Goal: Task Accomplishment & Management: Manage account settings

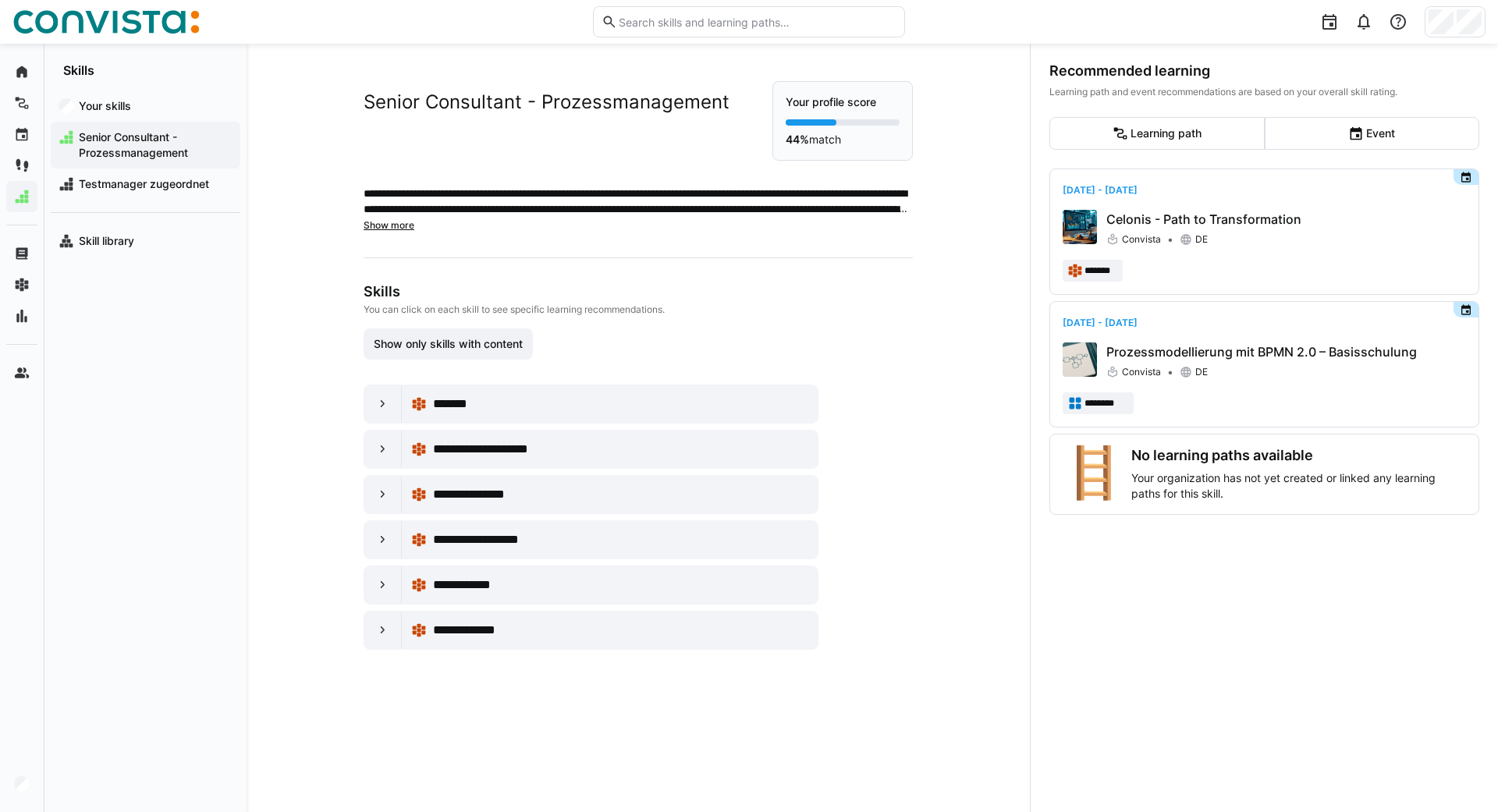
click at [1204, 45] on div "Recommended learning Learning path and event recommendations are based on your …" at bounding box center [1263, 428] width 468 height 768
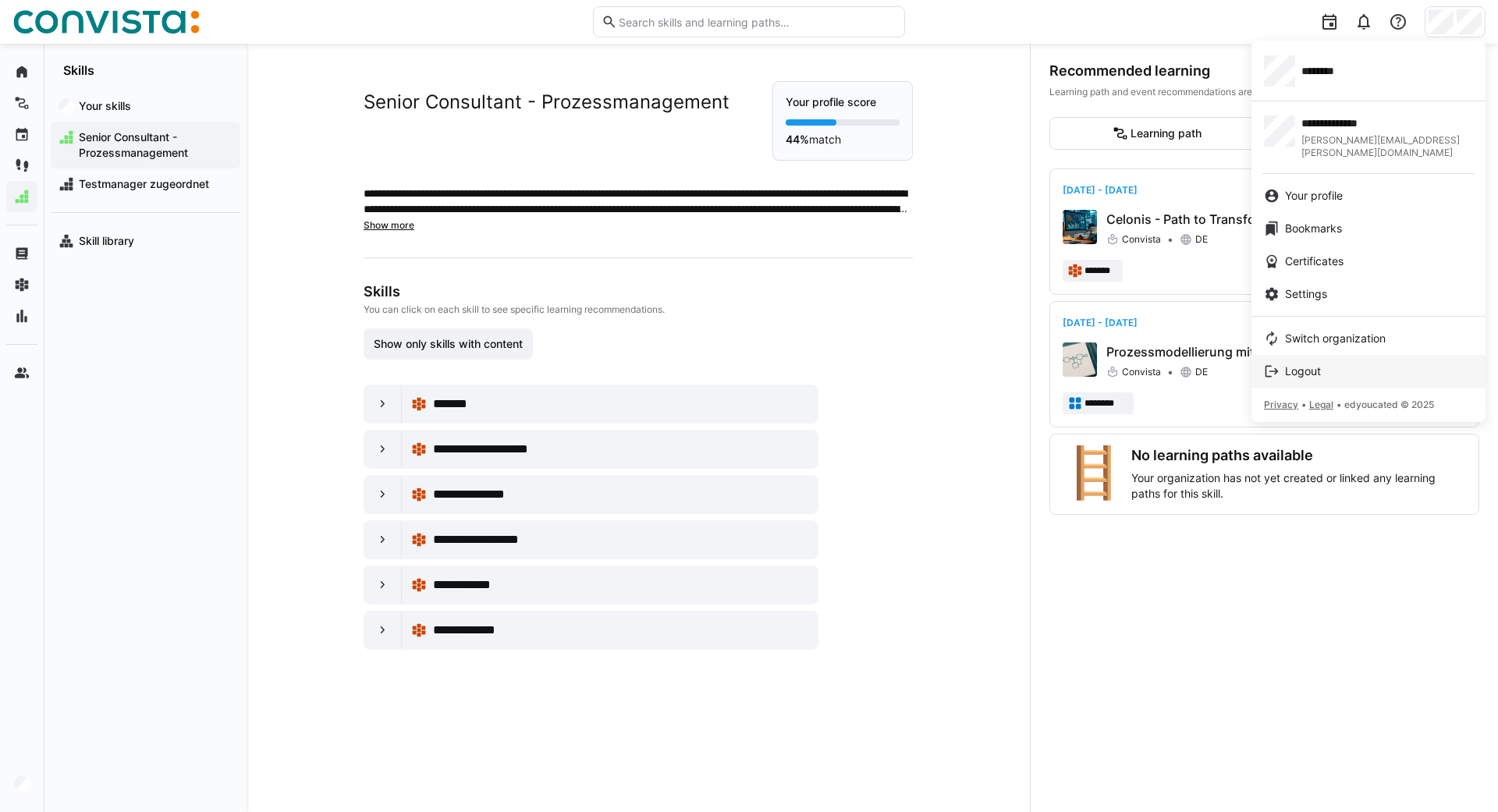
click at [1303, 364] on span "Logout" at bounding box center [1303, 372] width 36 height 16
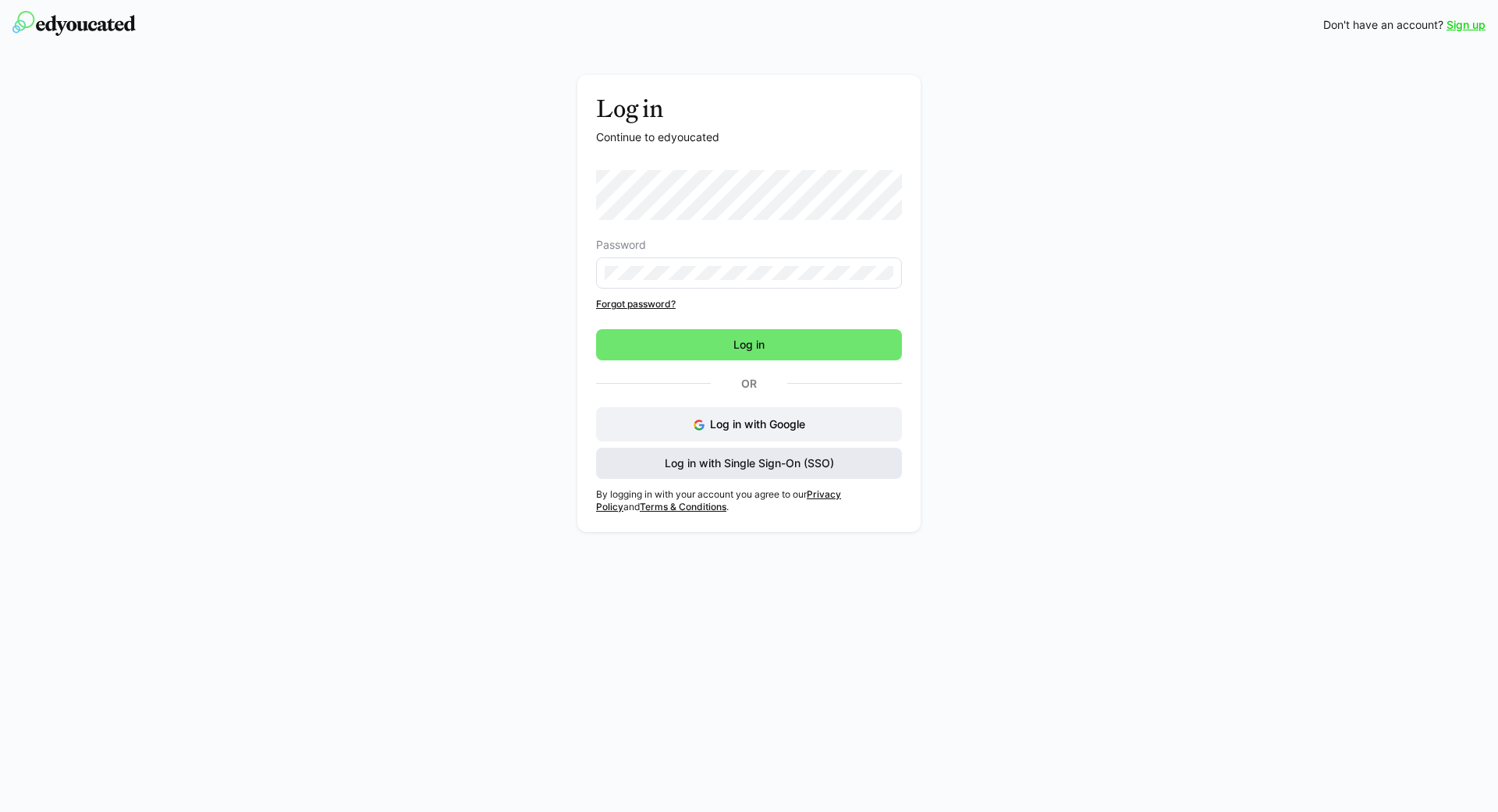
click at [714, 472] on span "Log in with Single Sign-On (SSO)" at bounding box center [749, 463] width 306 height 31
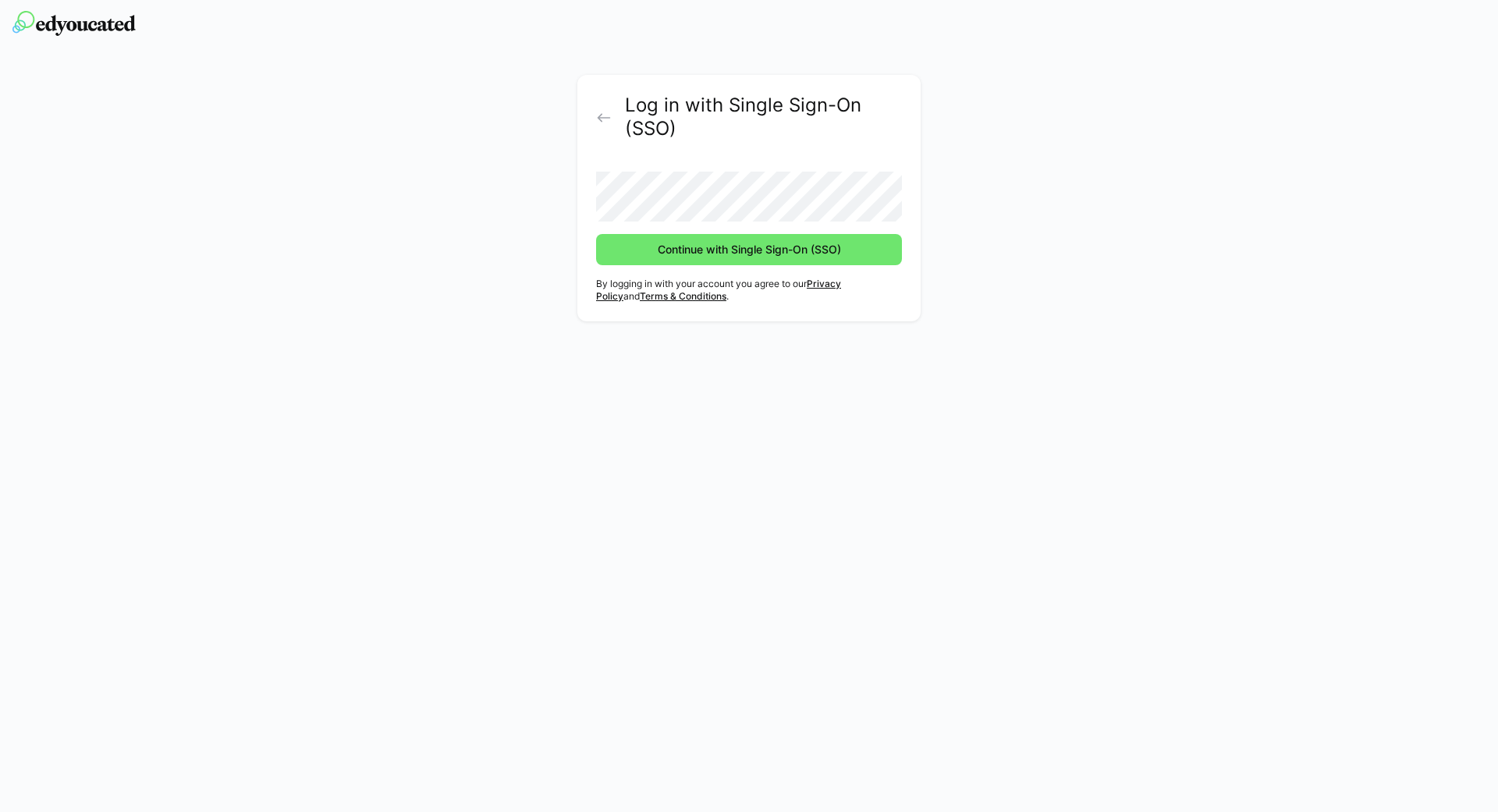
click at [596, 234] on button "Continue with Single Sign-On (SSO)" at bounding box center [749, 249] width 306 height 31
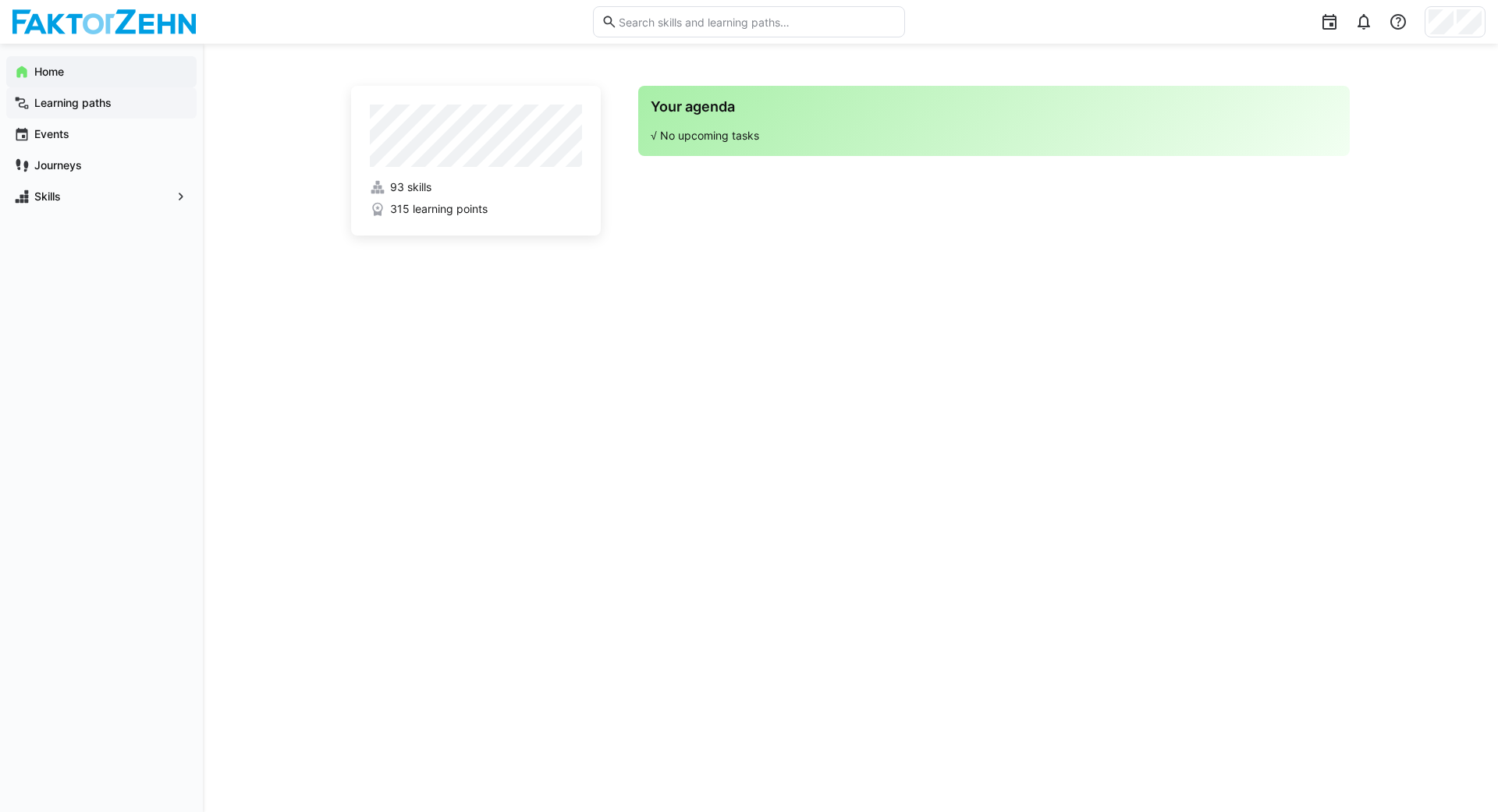
click at [0, 0] on app-navigation-label "Learning paths" at bounding box center [0, 0] width 0 height 0
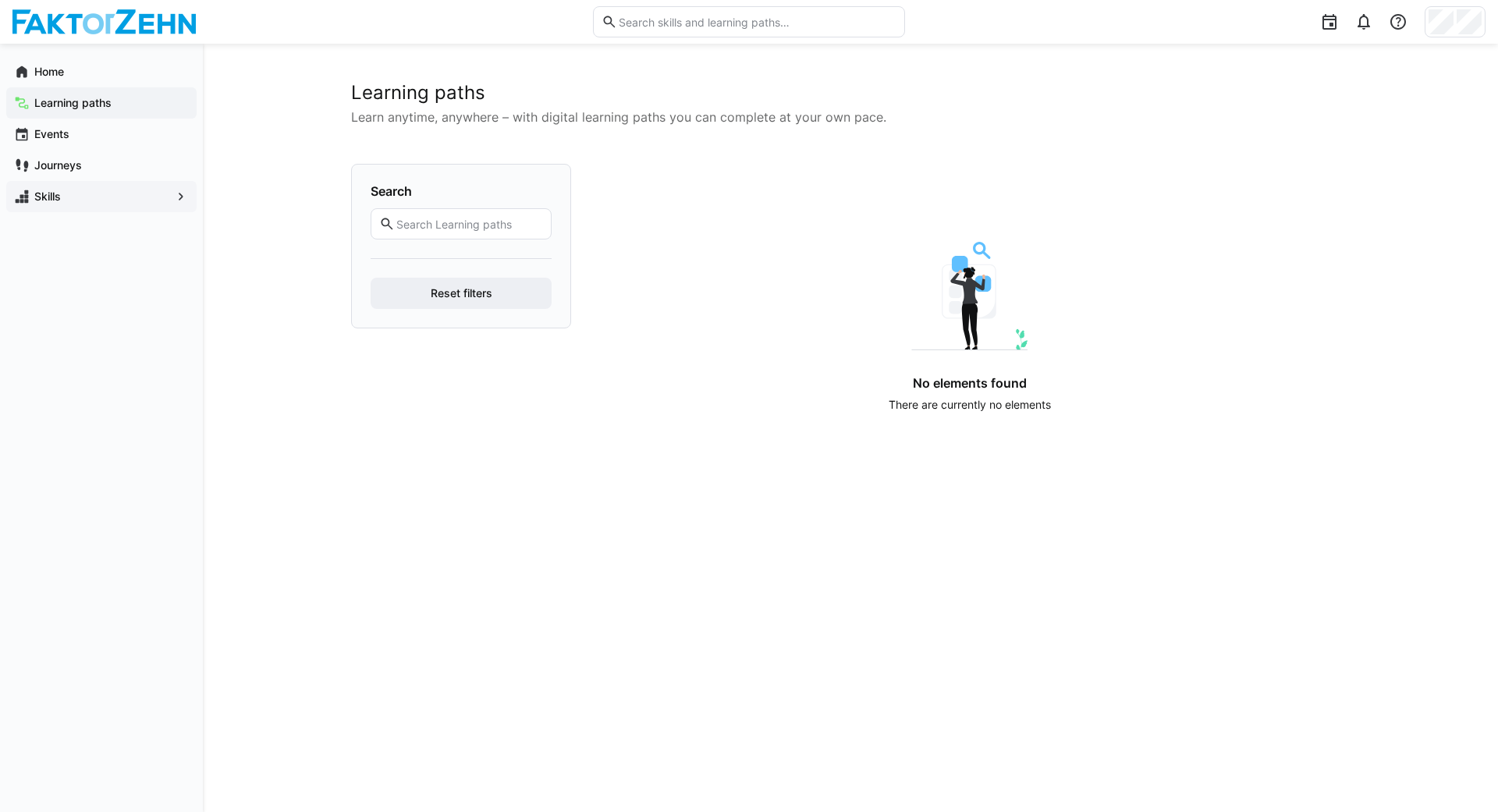
click at [0, 0] on app-navigation-label "Skills" at bounding box center [0, 0] width 0 height 0
click at [0, 0] on app-navigation-label "Journeys" at bounding box center [0, 0] width 0 height 0
click at [0, 0] on app-navigation-label "Events" at bounding box center [0, 0] width 0 height 0
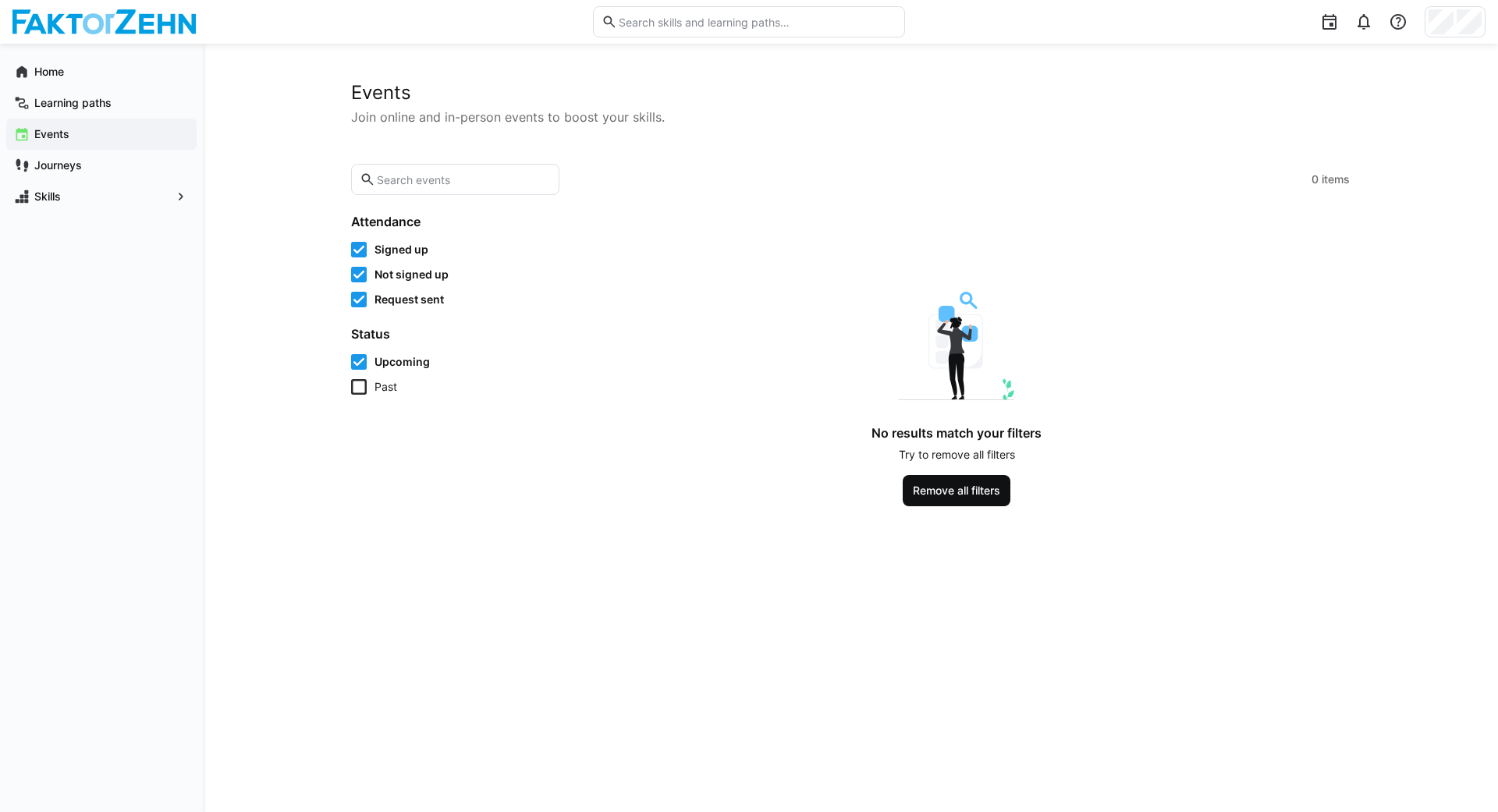
click at [969, 497] on span "Remove all filters" at bounding box center [956, 490] width 92 height 16
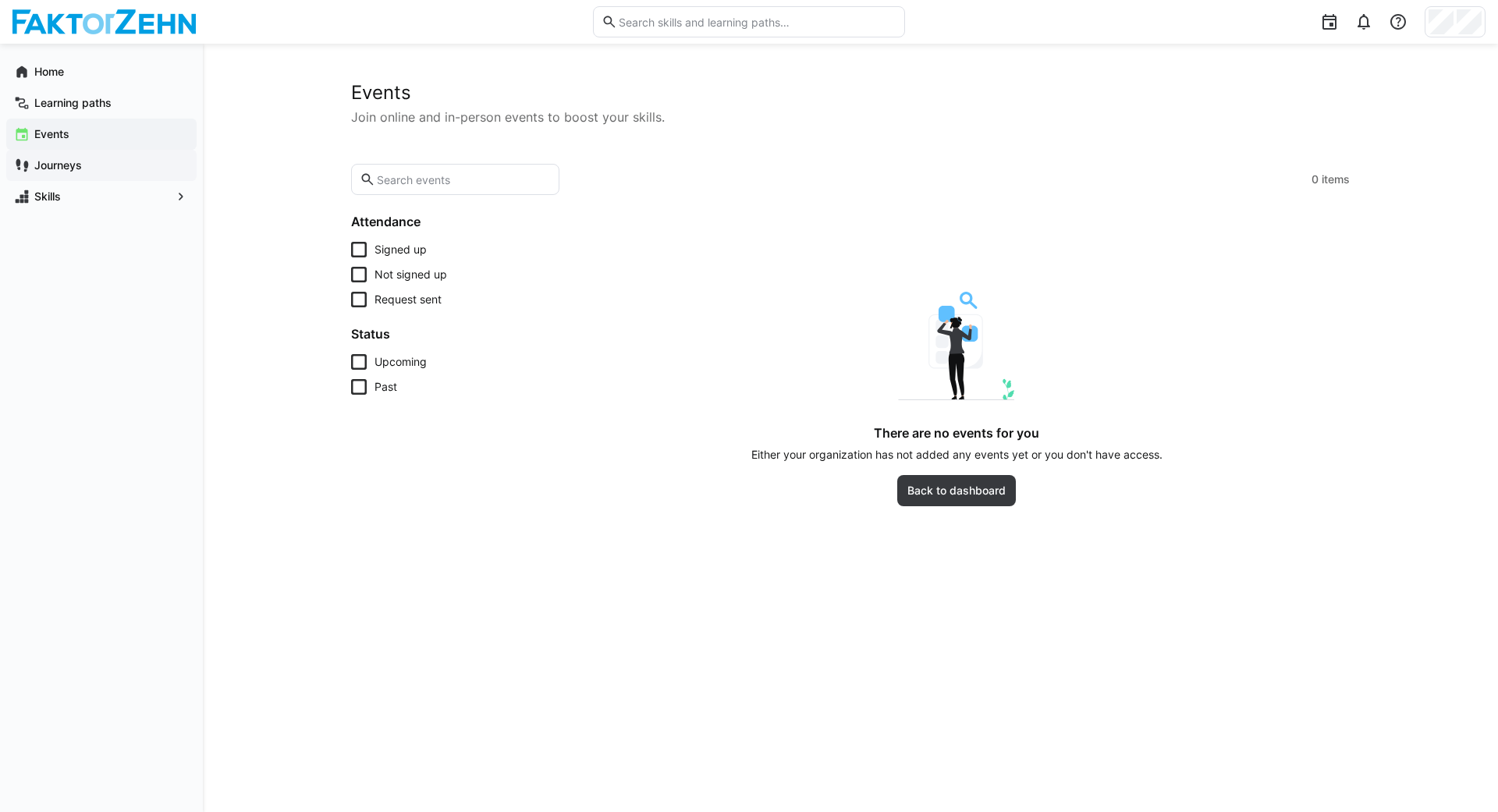
click at [0, 0] on app-navigation-label "Journeys" at bounding box center [0, 0] width 0 height 0
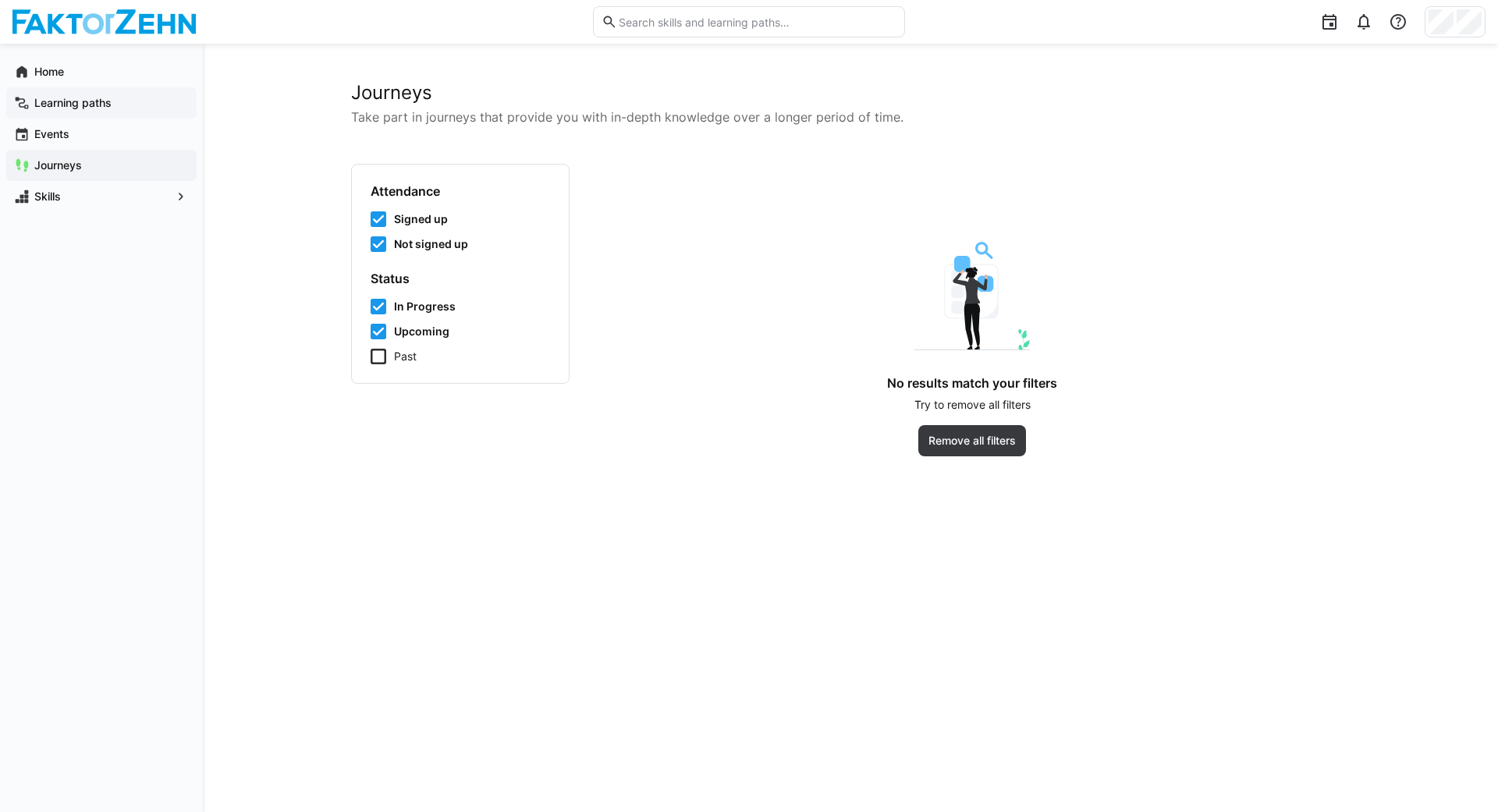
click at [0, 0] on app-navigation-label "Learning paths" at bounding box center [0, 0] width 0 height 0
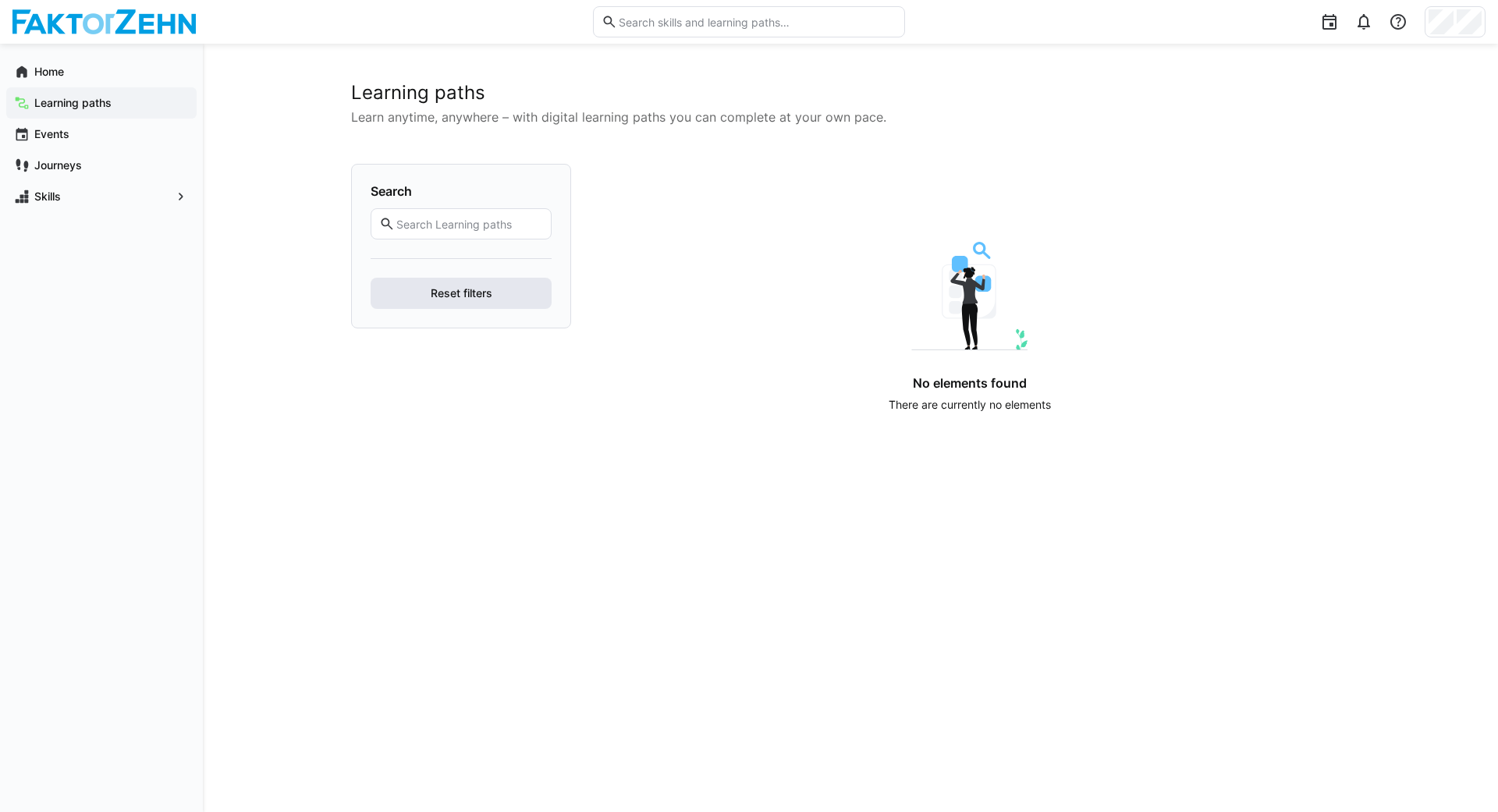
click at [447, 301] on span "Reset filters" at bounding box center [461, 293] width 181 height 31
click at [0, 0] on app-navigation-label "Journeys" at bounding box center [0, 0] width 0 height 0
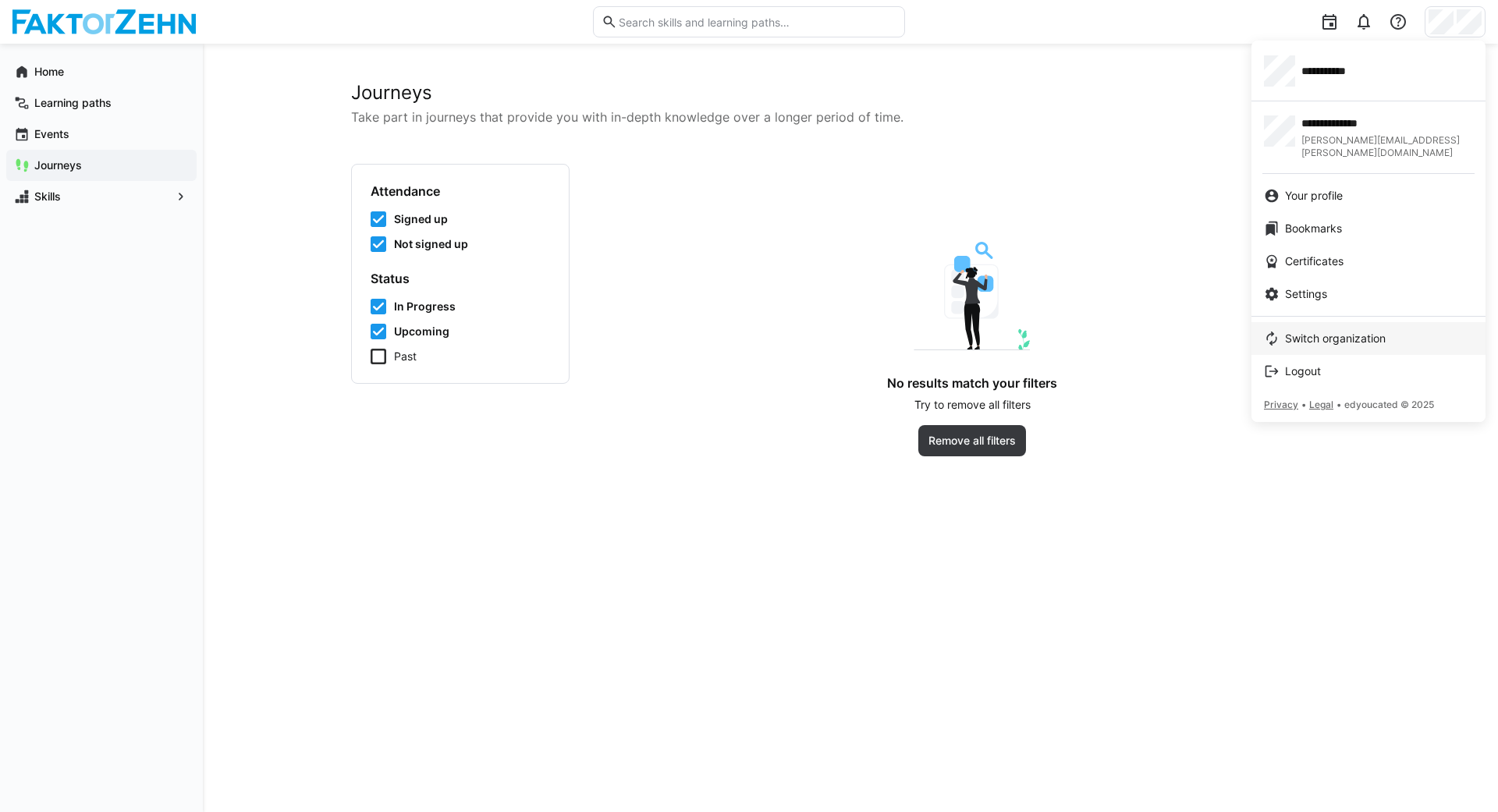
click at [1320, 331] on span "Switch organization" at bounding box center [1335, 339] width 101 height 16
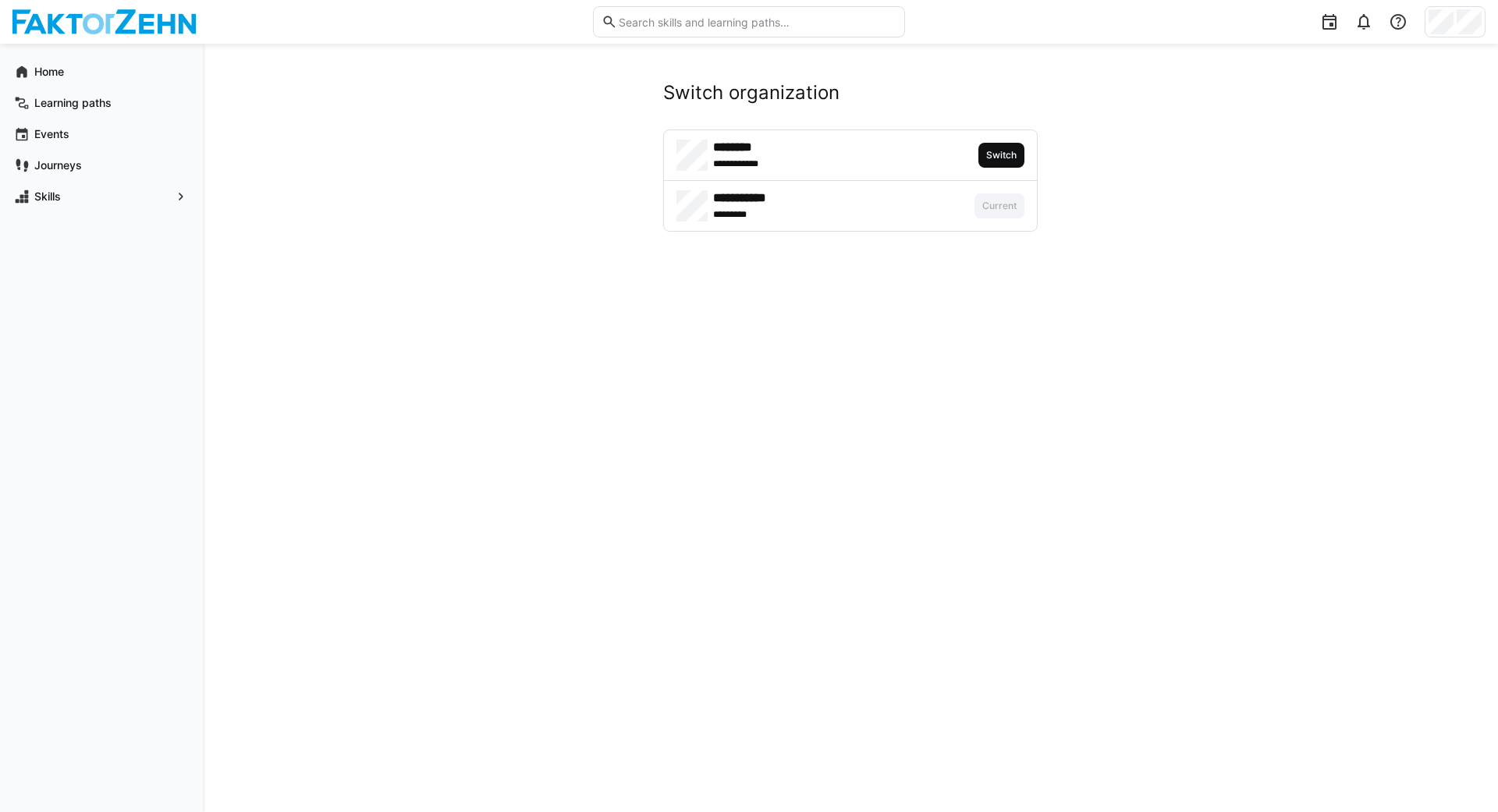
click at [1001, 151] on span "Switch" at bounding box center [1001, 155] width 34 height 12
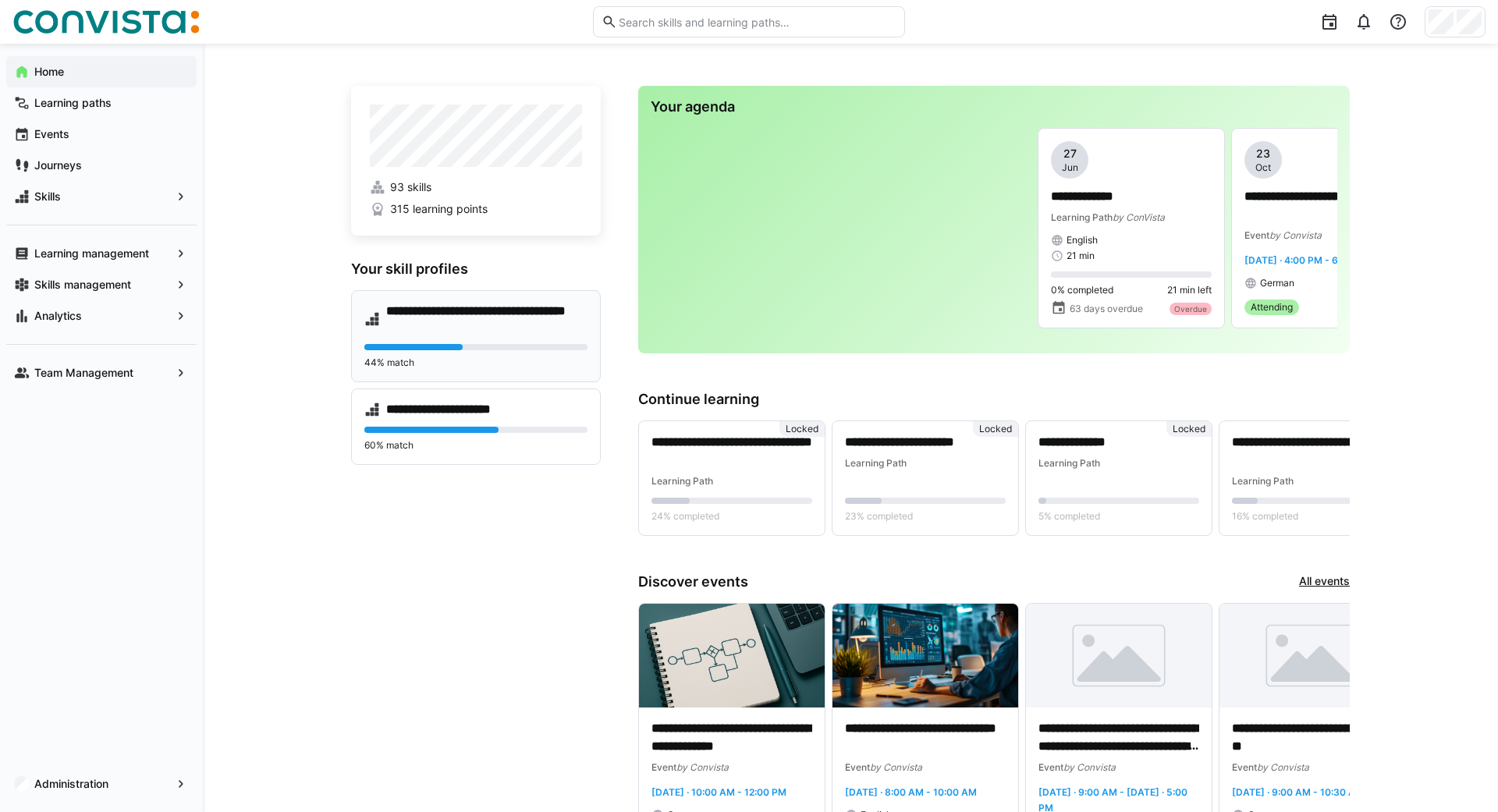
click at [441, 330] on h4 "**********" at bounding box center [486, 319] width 201 height 31
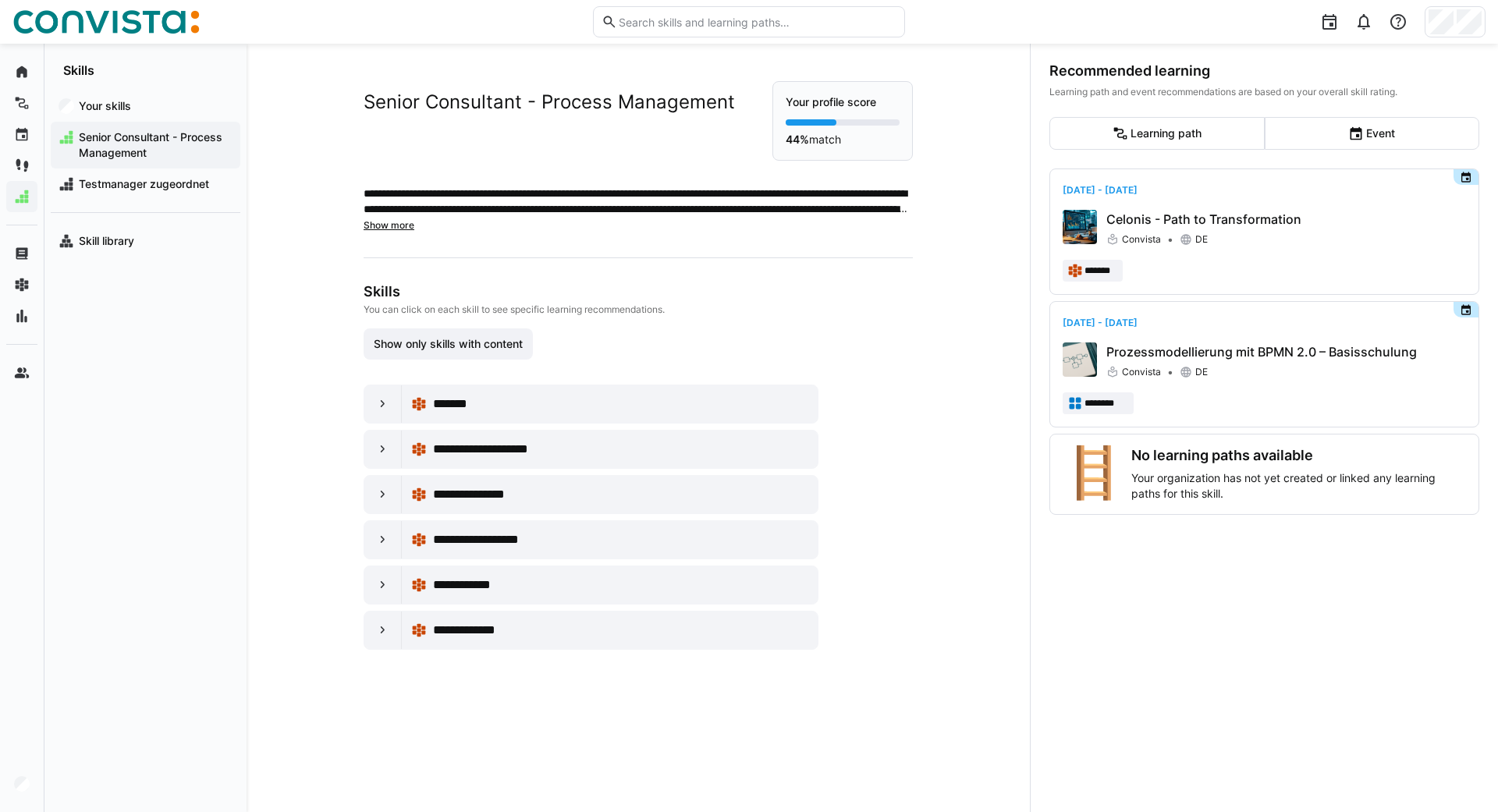
click at [118, 141] on span "Senior Consultant - Process Management" at bounding box center [154, 145] width 156 height 31
click at [0, 0] on app-navigation-label "Your skills" at bounding box center [0, 0] width 0 height 0
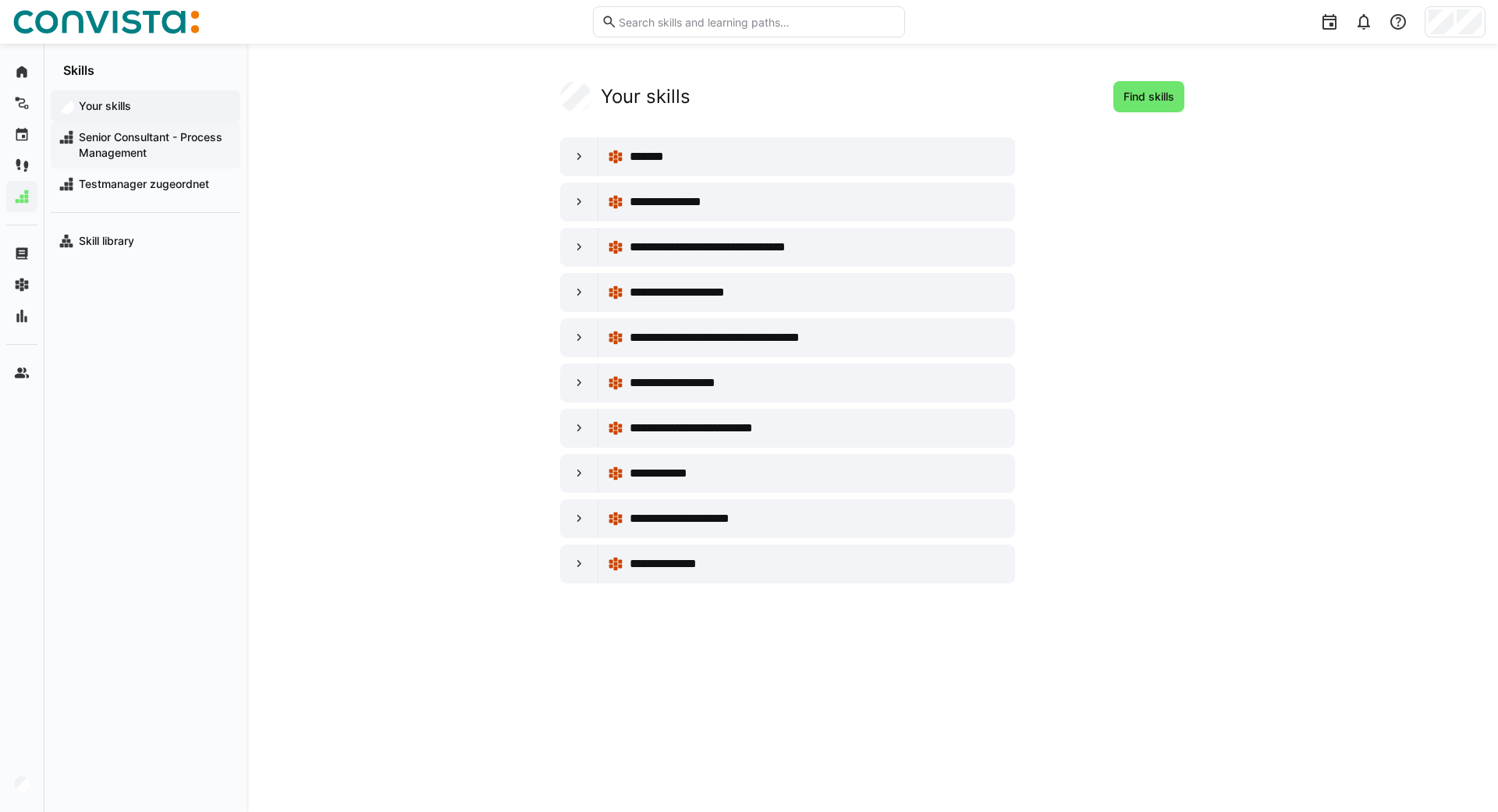
click at [104, 146] on span "Senior Consultant - Process Management" at bounding box center [154, 145] width 156 height 31
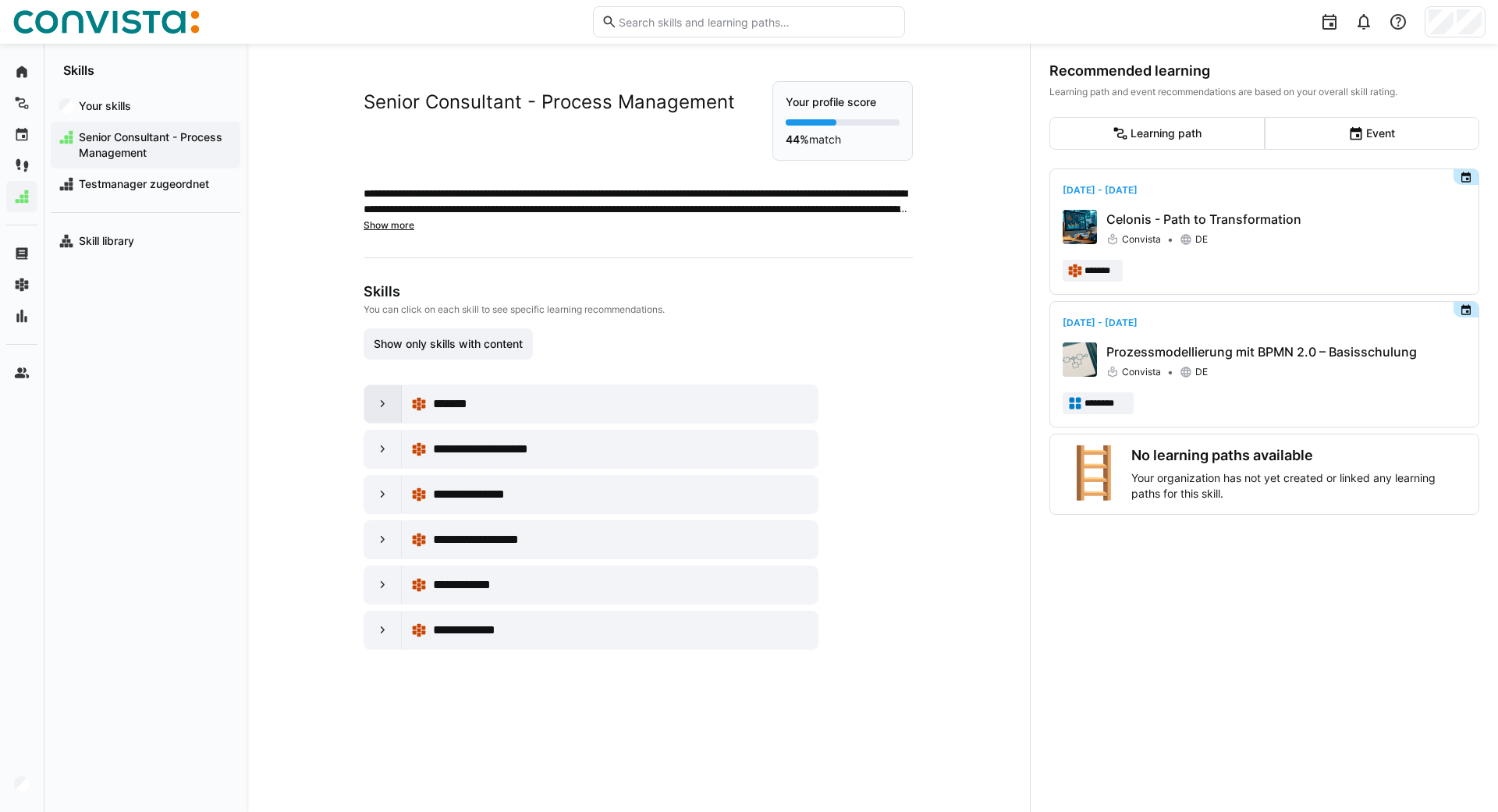
click at [380, 403] on eds-icon at bounding box center [383, 404] width 16 height 16
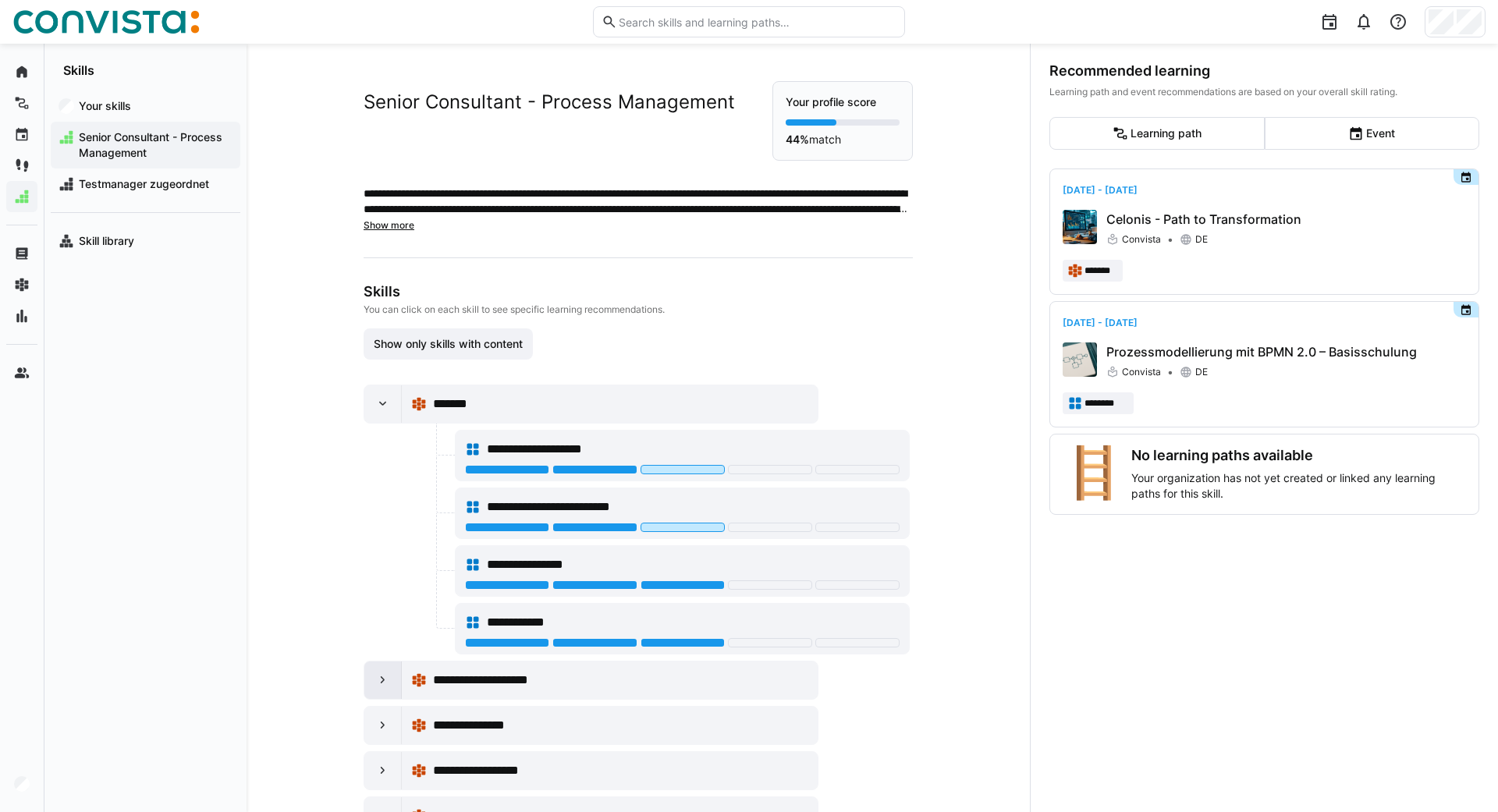
click at [380, 696] on div at bounding box center [382, 679] width 37 height 37
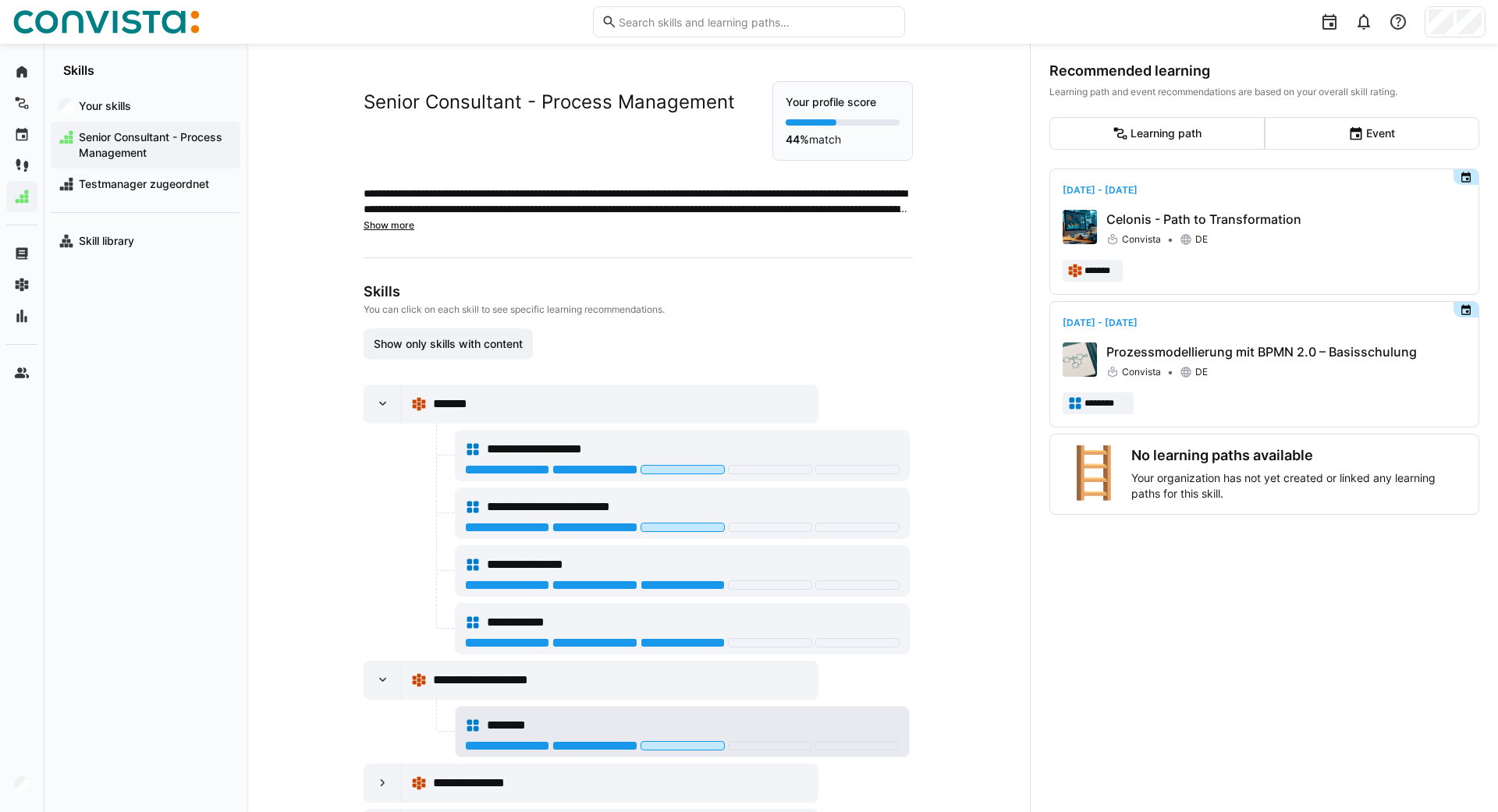
click at [655, 722] on div "********" at bounding box center [693, 725] width 412 height 19
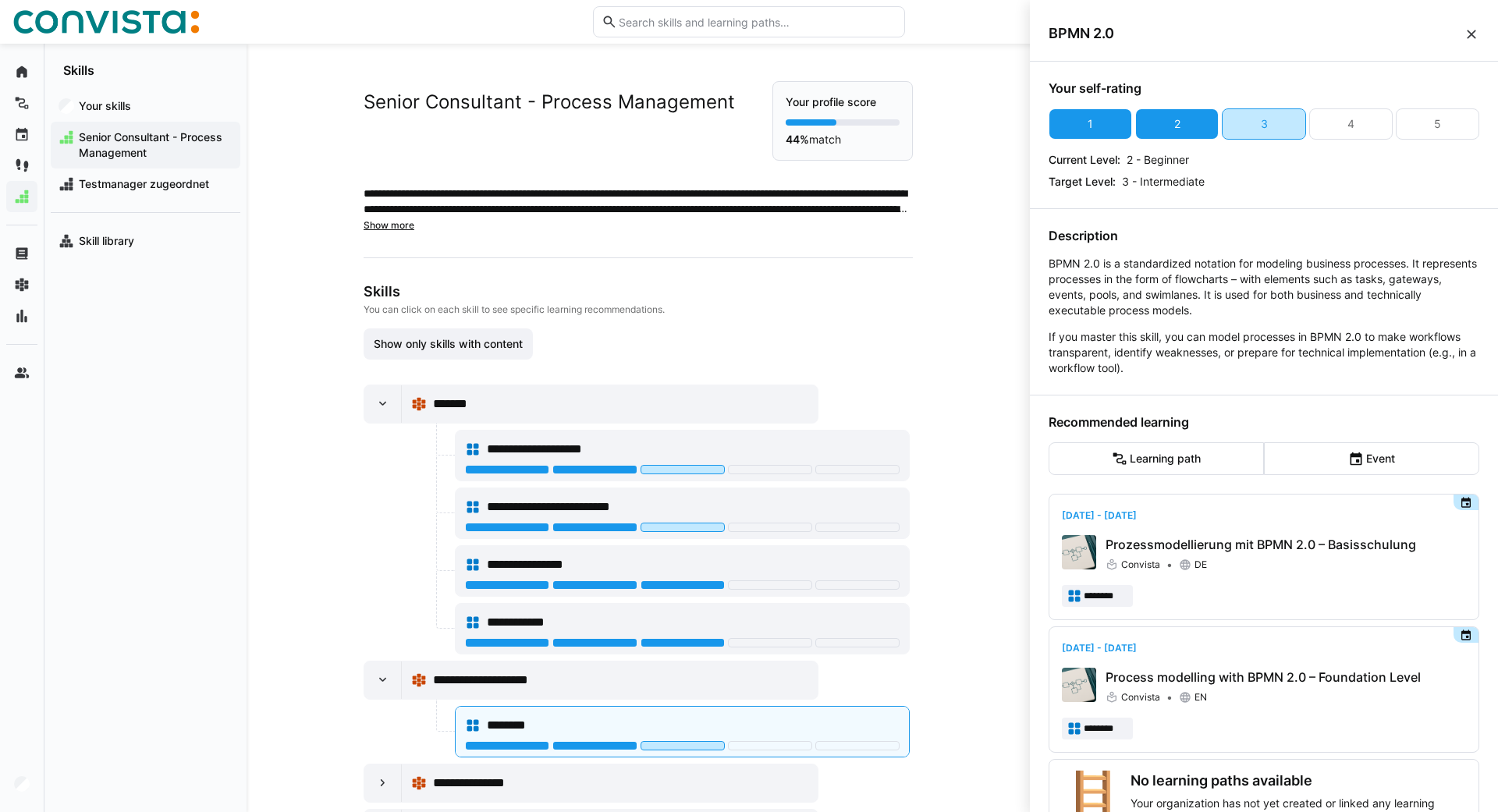
click at [1472, 30] on eds-icon at bounding box center [1471, 34] width 16 height 16
